Goal: Information Seeking & Learning: Learn about a topic

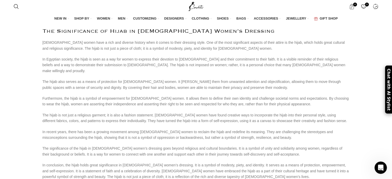
scroll to position [1272, 0]
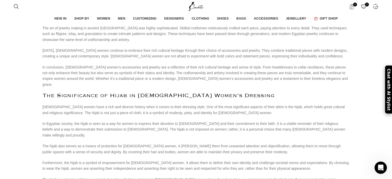
scroll to position [1375, 0]
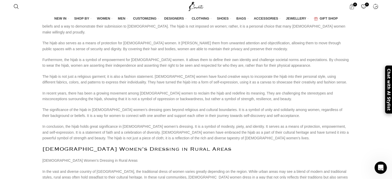
scroll to position [1272, 0]
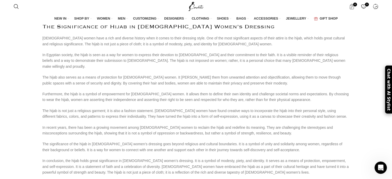
drag, startPoint x: 24, startPoint y: 32, endPoint x: 54, endPoint y: 31, distance: 29.9
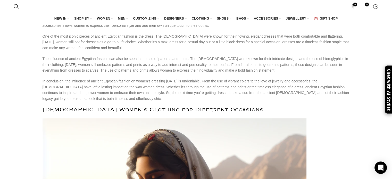
scroll to position [550, 0]
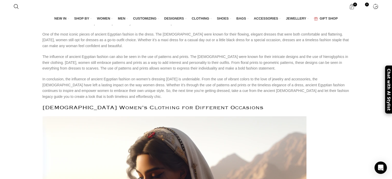
drag, startPoint x: 56, startPoint y: 56, endPoint x: 118, endPoint y: 63, distance: 62.3
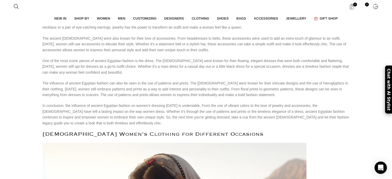
scroll to position [516, 0]
